Goal: Complete application form

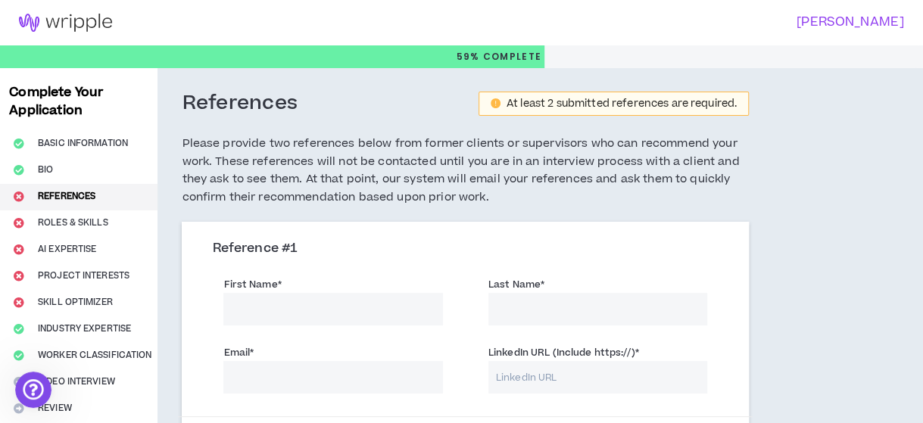
scroll to position [17, 0]
click at [362, 308] on input "First Name *" at bounding box center [332, 309] width 219 height 33
paste input "[PERSON_NAME][GEOGRAPHIC_DATA]"
type input "[PERSON_NAME][GEOGRAPHIC_DATA]"
click at [503, 307] on input "Last Name *" at bounding box center [597, 309] width 219 height 33
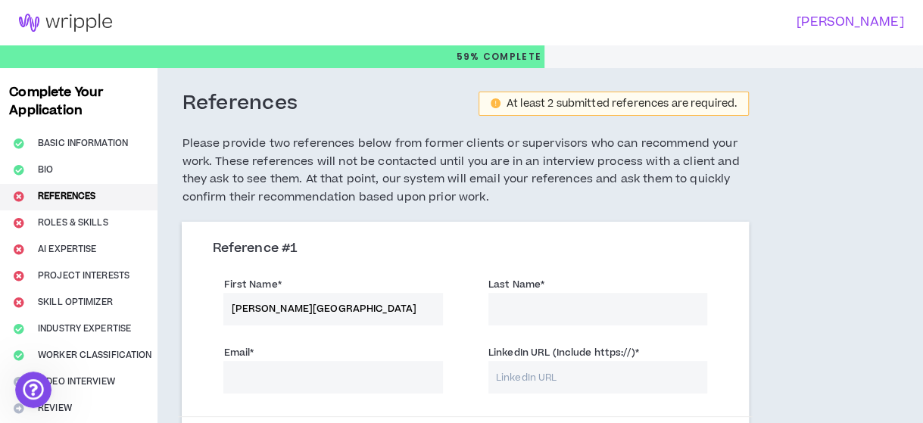
paste input "[PERSON_NAME][GEOGRAPHIC_DATA]"
drag, startPoint x: 538, startPoint y: 308, endPoint x: 488, endPoint y: 316, distance: 51.3
click at [488, 316] on input "[PERSON_NAME][GEOGRAPHIC_DATA]" at bounding box center [597, 309] width 219 height 33
type input "[PERSON_NAME][GEOGRAPHIC_DATA]"
drag, startPoint x: 276, startPoint y: 308, endPoint x: 377, endPoint y: 304, distance: 101.5
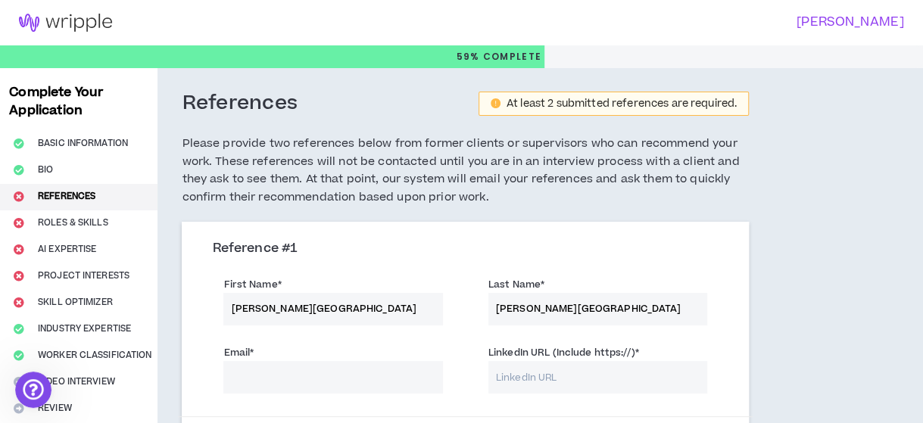
click at [377, 304] on input "[PERSON_NAME][GEOGRAPHIC_DATA]" at bounding box center [332, 309] width 219 height 33
type input "[PERSON_NAME]"
click at [544, 385] on input "LinkedIn URL (Include https://) *" at bounding box center [597, 377] width 219 height 33
paste input "[URL][DOMAIN_NAME][PERSON_NAME]"
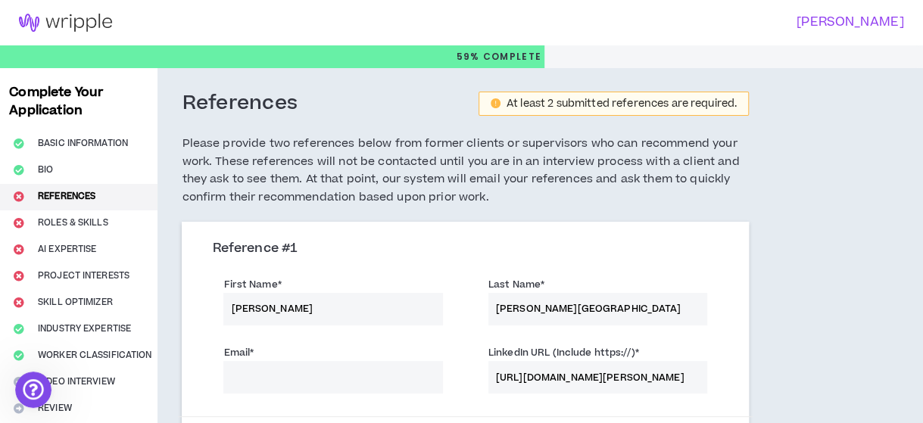
scroll to position [0, 121]
type input "[URL][DOMAIN_NAME][PERSON_NAME]"
click at [285, 376] on input "Email *" at bounding box center [332, 377] width 219 height 33
paste input "[EMAIL_ADDRESS][DOMAIN_NAME]"
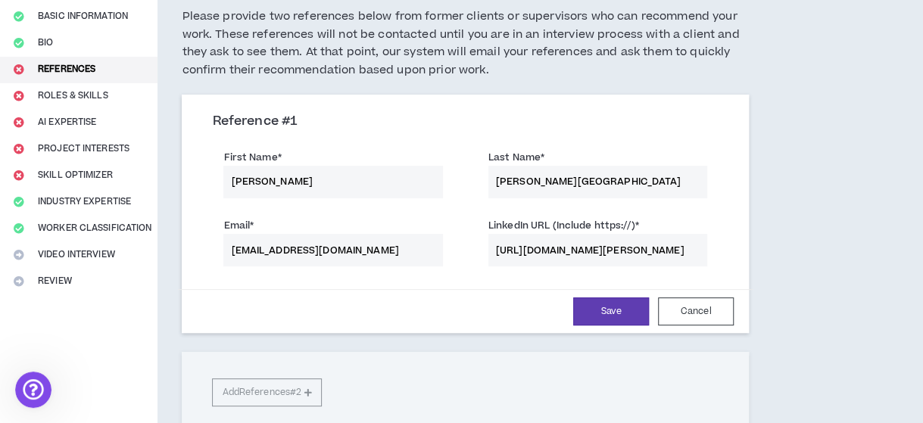
scroll to position [151, 0]
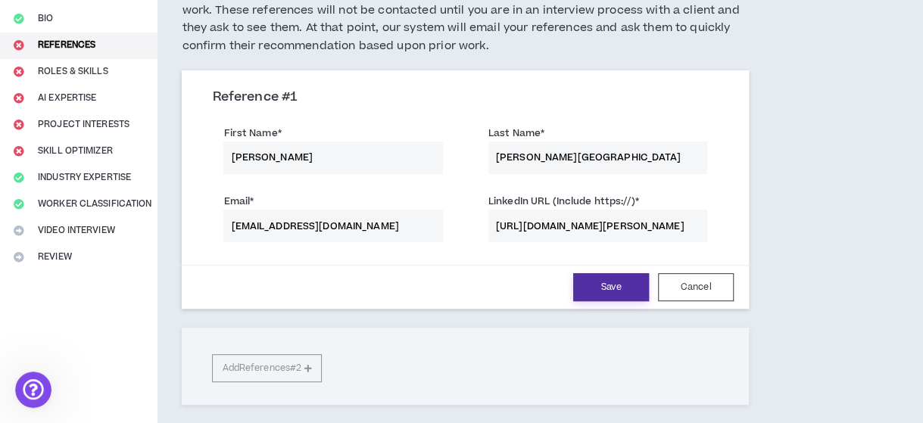
type input "[EMAIL_ADDRESS][DOMAIN_NAME]"
click at [612, 285] on button "Save" at bounding box center [611, 287] width 76 height 28
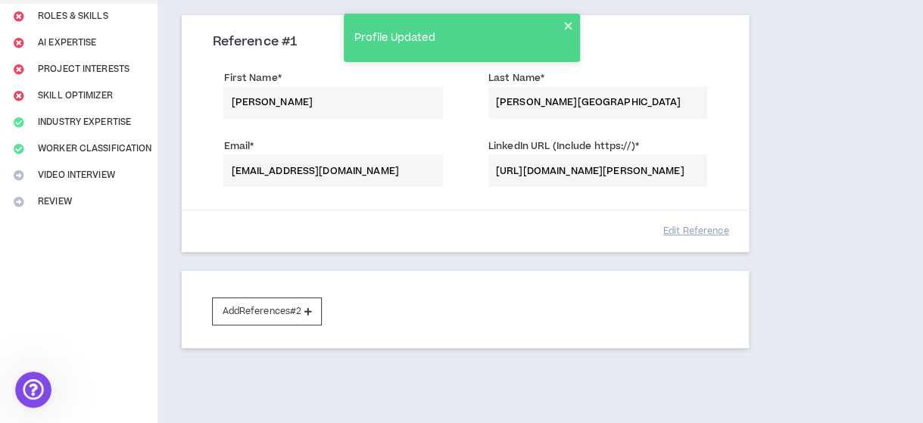
scroll to position [264, 0]
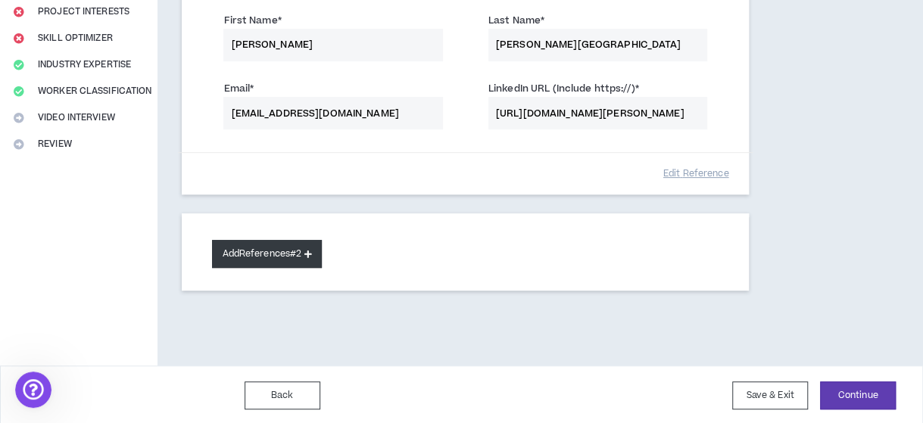
click at [313, 244] on button "Add References #2" at bounding box center [267, 254] width 110 height 28
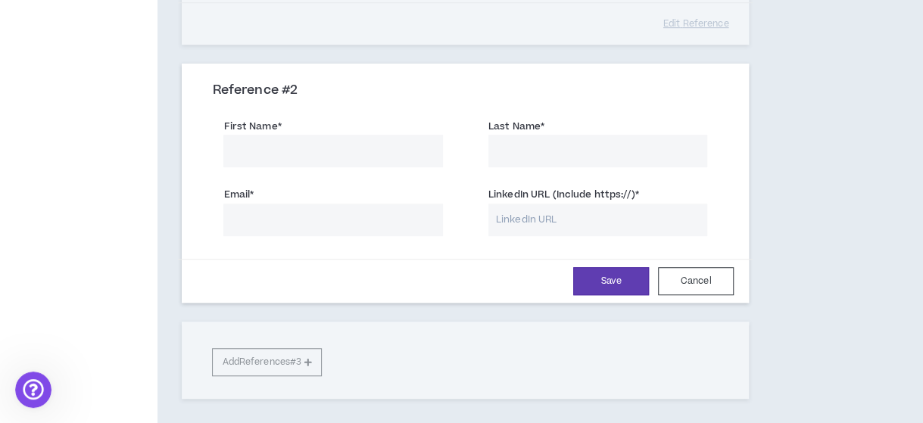
scroll to position [416, 0]
